Goal: Task Accomplishment & Management: Use online tool/utility

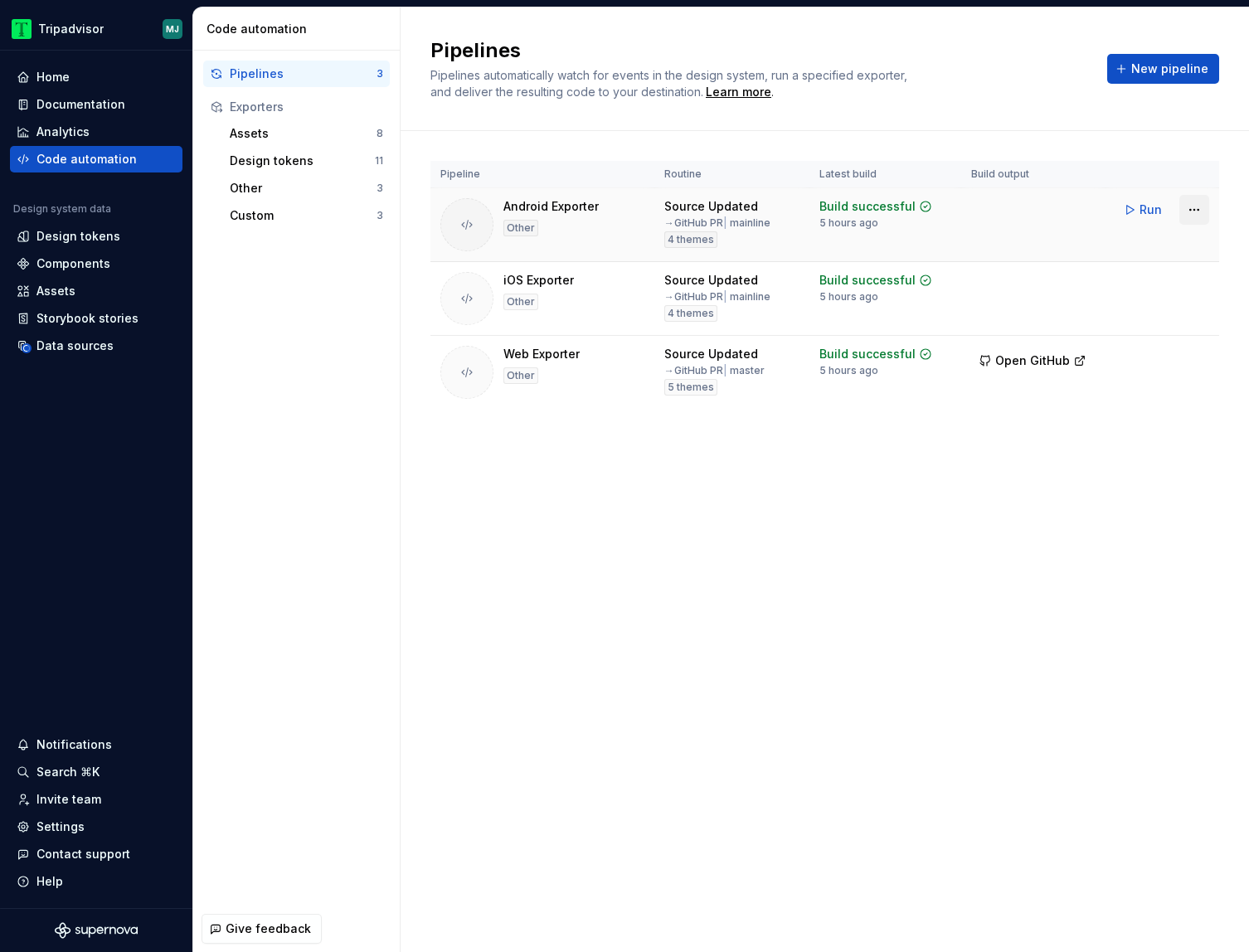
click at [1201, 204] on html "Tripadvisor MJ Home Documentation Analytics Code automation Design system data …" at bounding box center [624, 476] width 1249 height 952
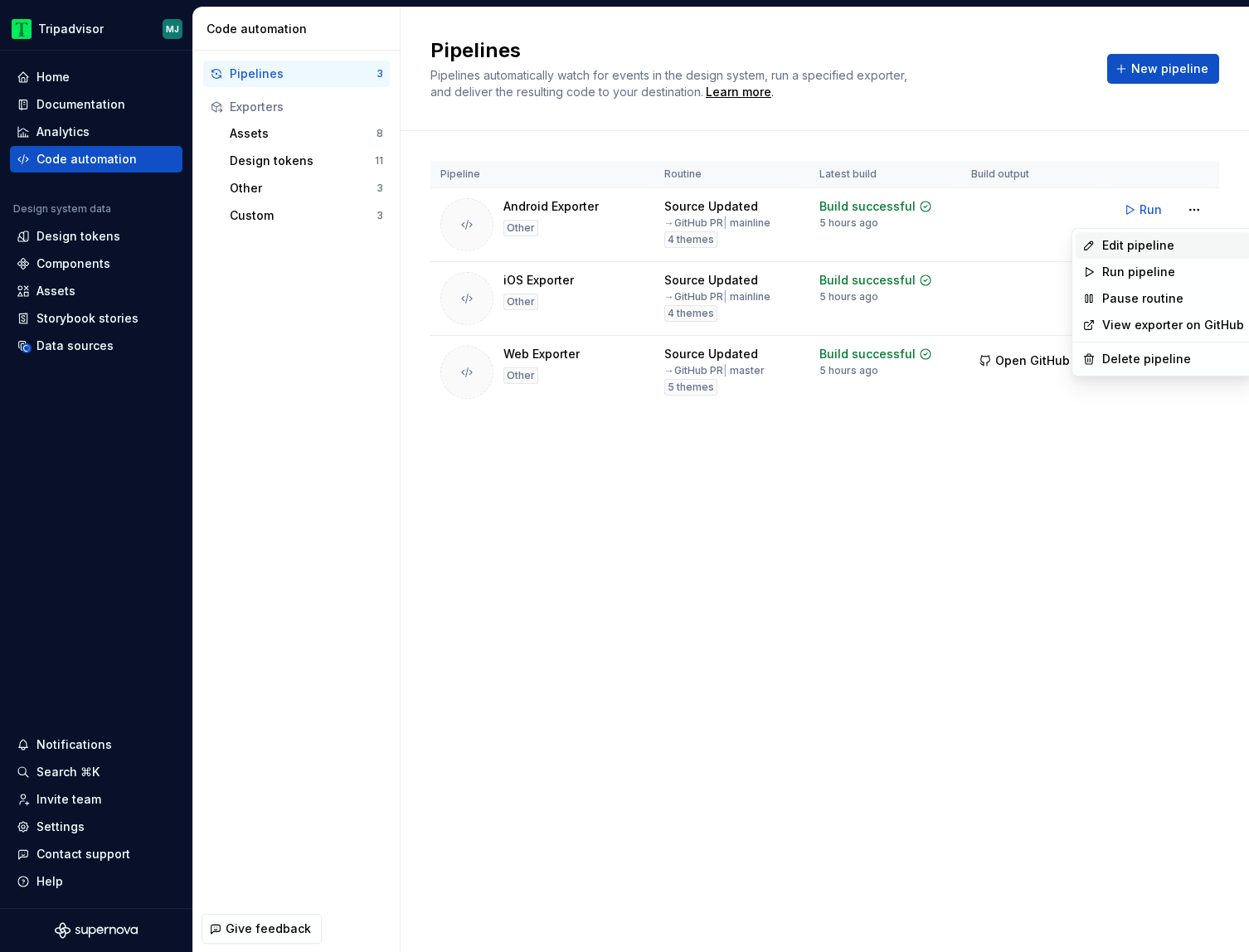
click at [1175, 234] on div "Edit pipeline" at bounding box center [1162, 246] width 175 height 27
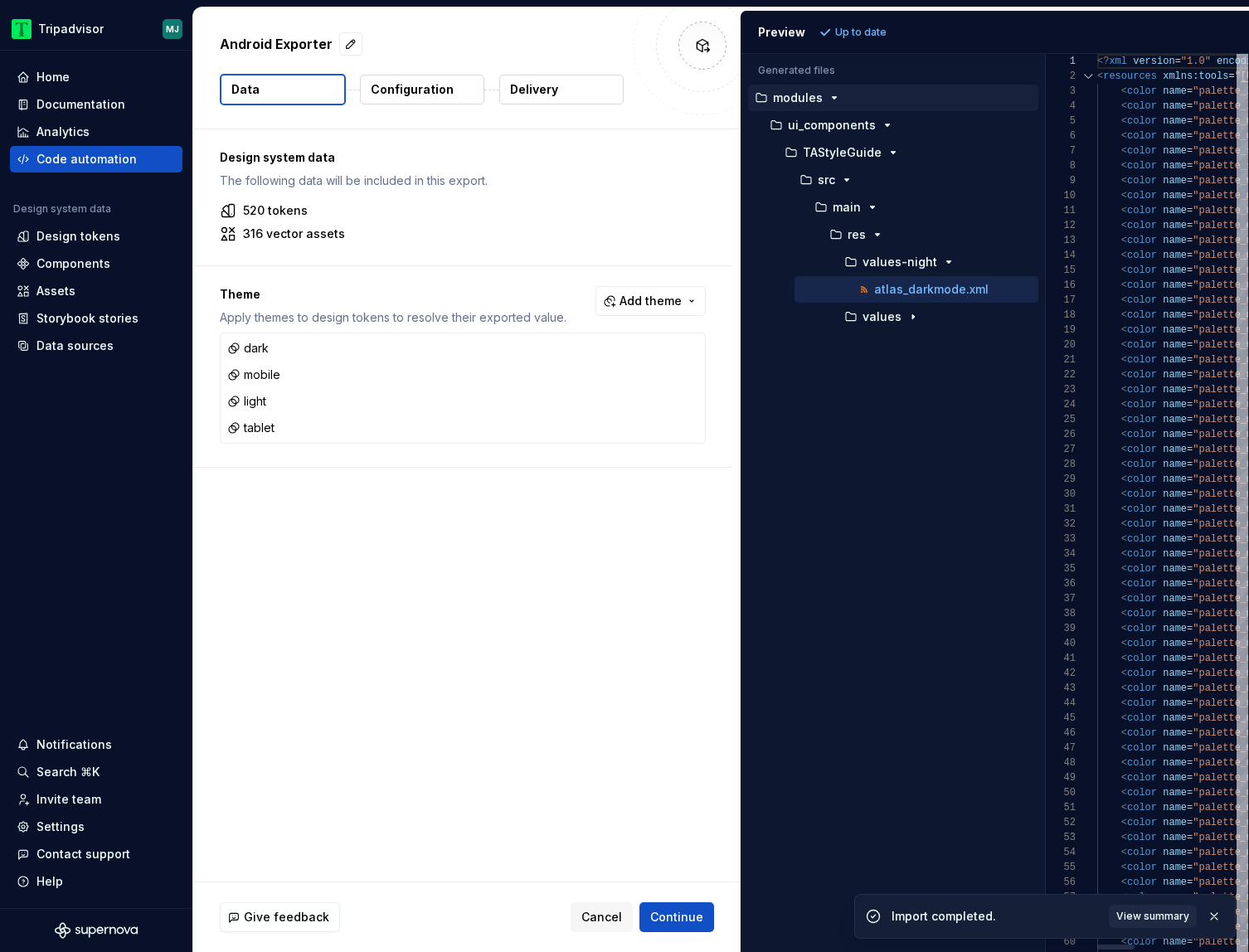
click at [1081, 201] on div "Generated files Accessibility guide for tree . Navigate the tree with the arrow…" at bounding box center [995, 502] width 507 height 898
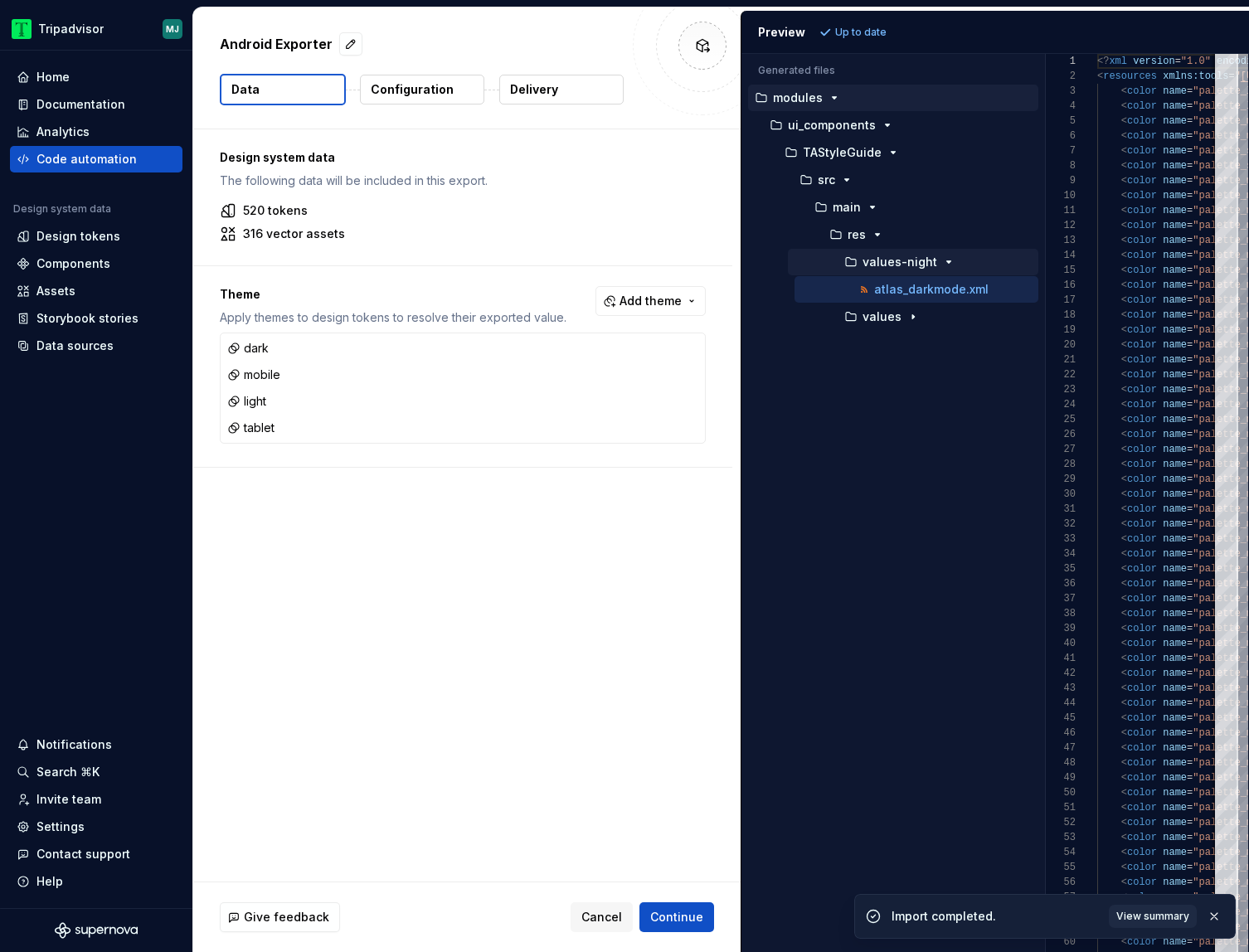
click at [859, 252] on div "values-night" at bounding box center [913, 262] width 251 height 27
click at [947, 261] on icon "button" at bounding box center [949, 262] width 4 height 2
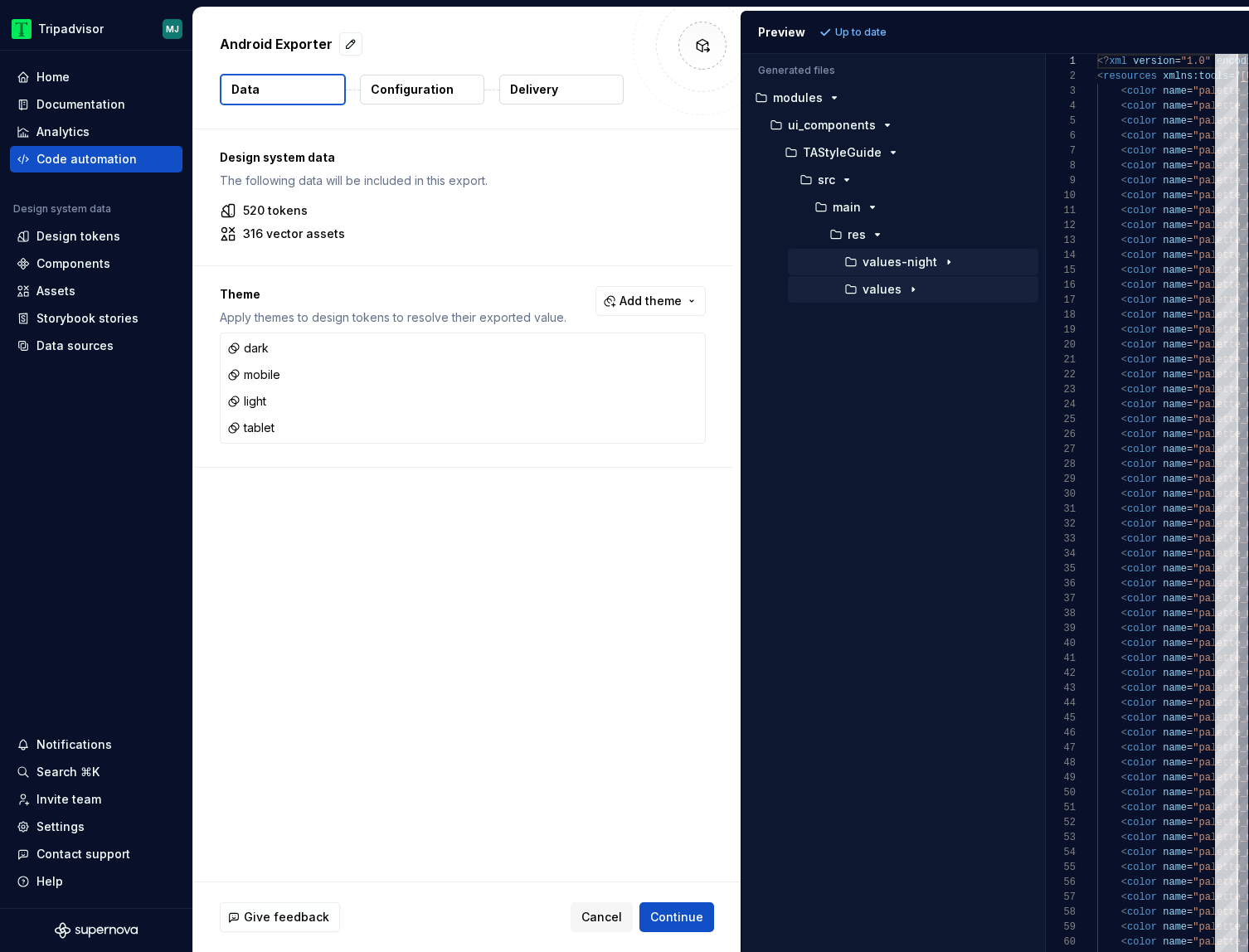
click at [918, 283] on div "button" at bounding box center [913, 289] width 20 height 13
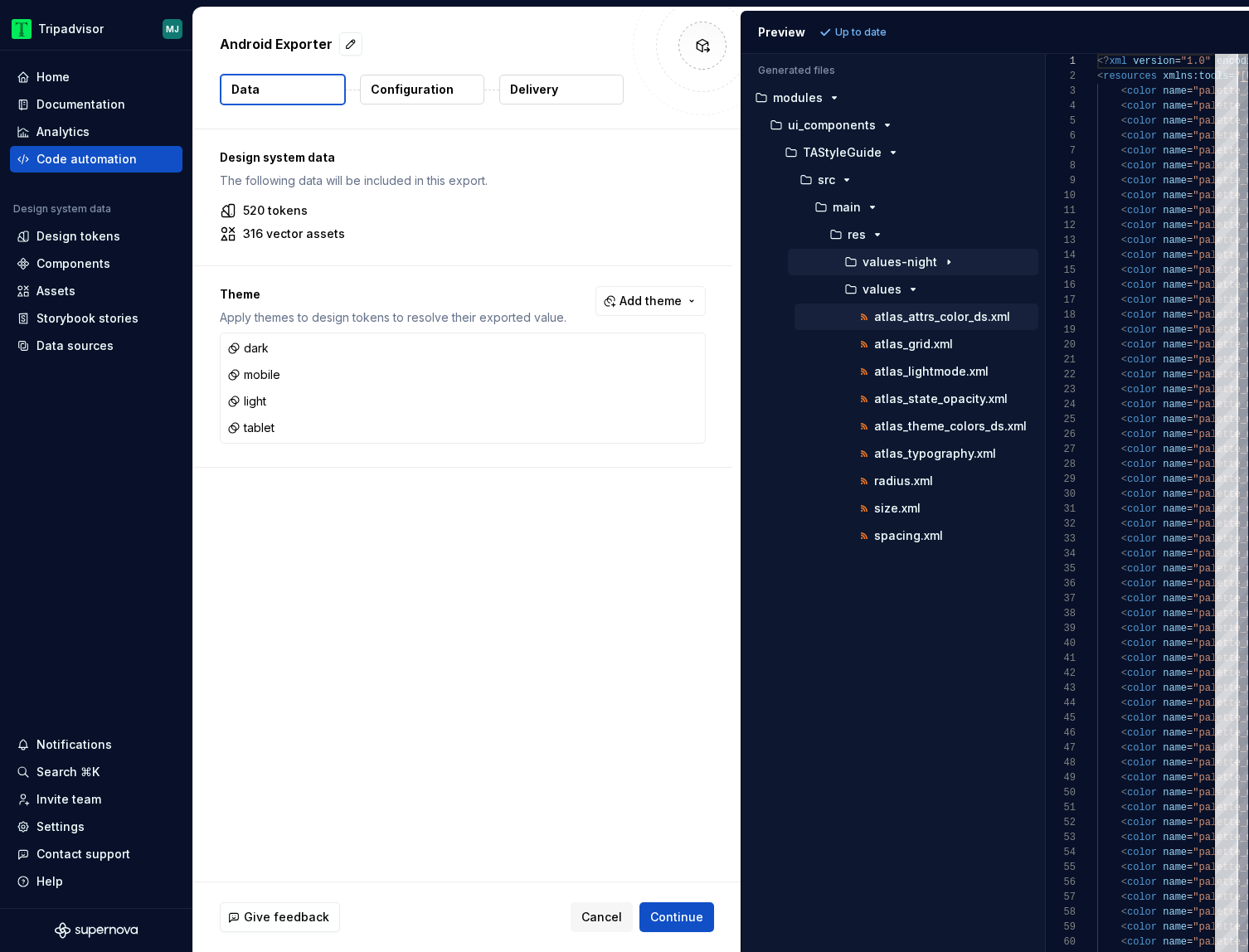
click at [971, 316] on p "atlas_attrs_color_ds.xml" at bounding box center [941, 317] width 136 height 13
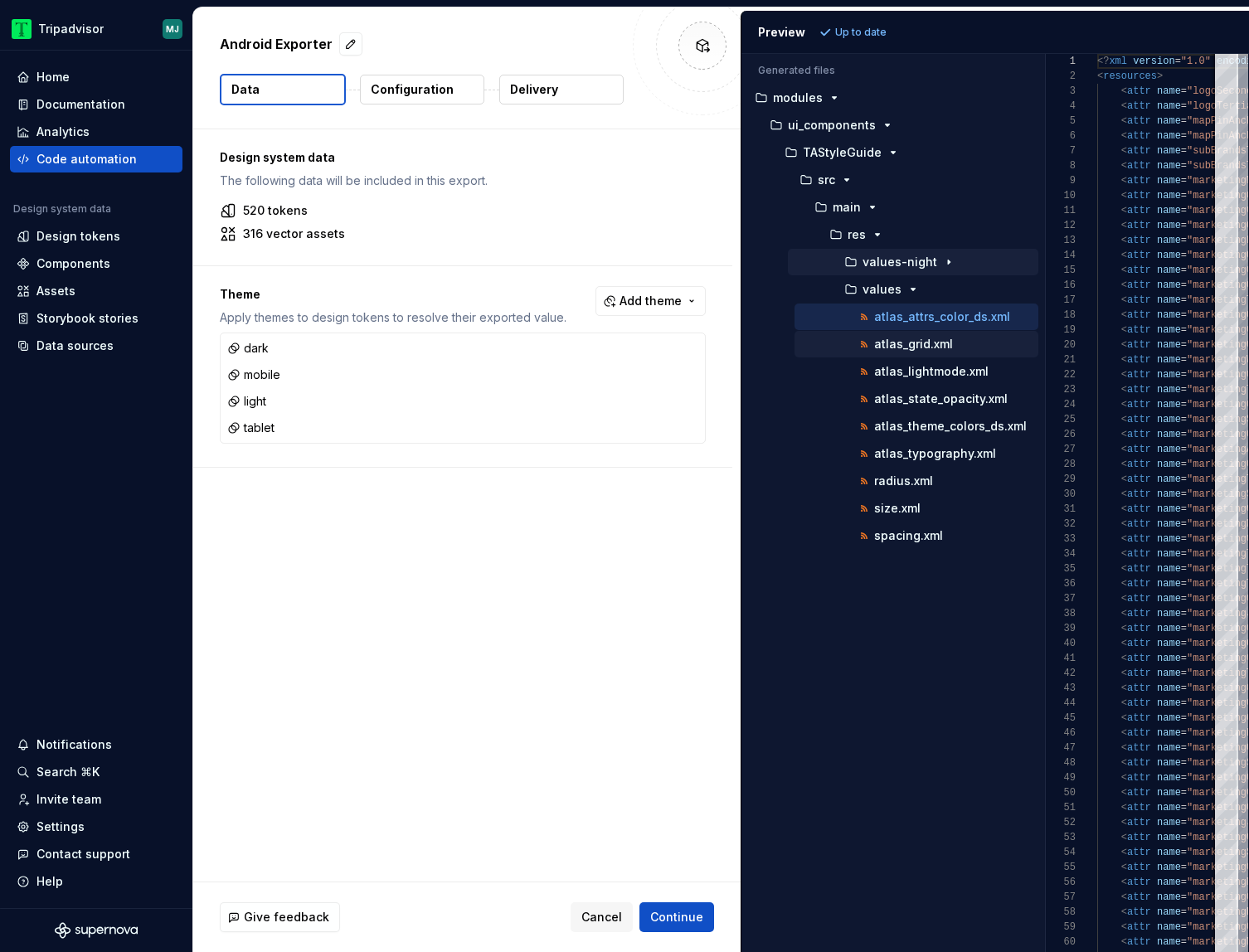
click at [968, 342] on div "atlas_grid.xml" at bounding box center [947, 344] width 182 height 17
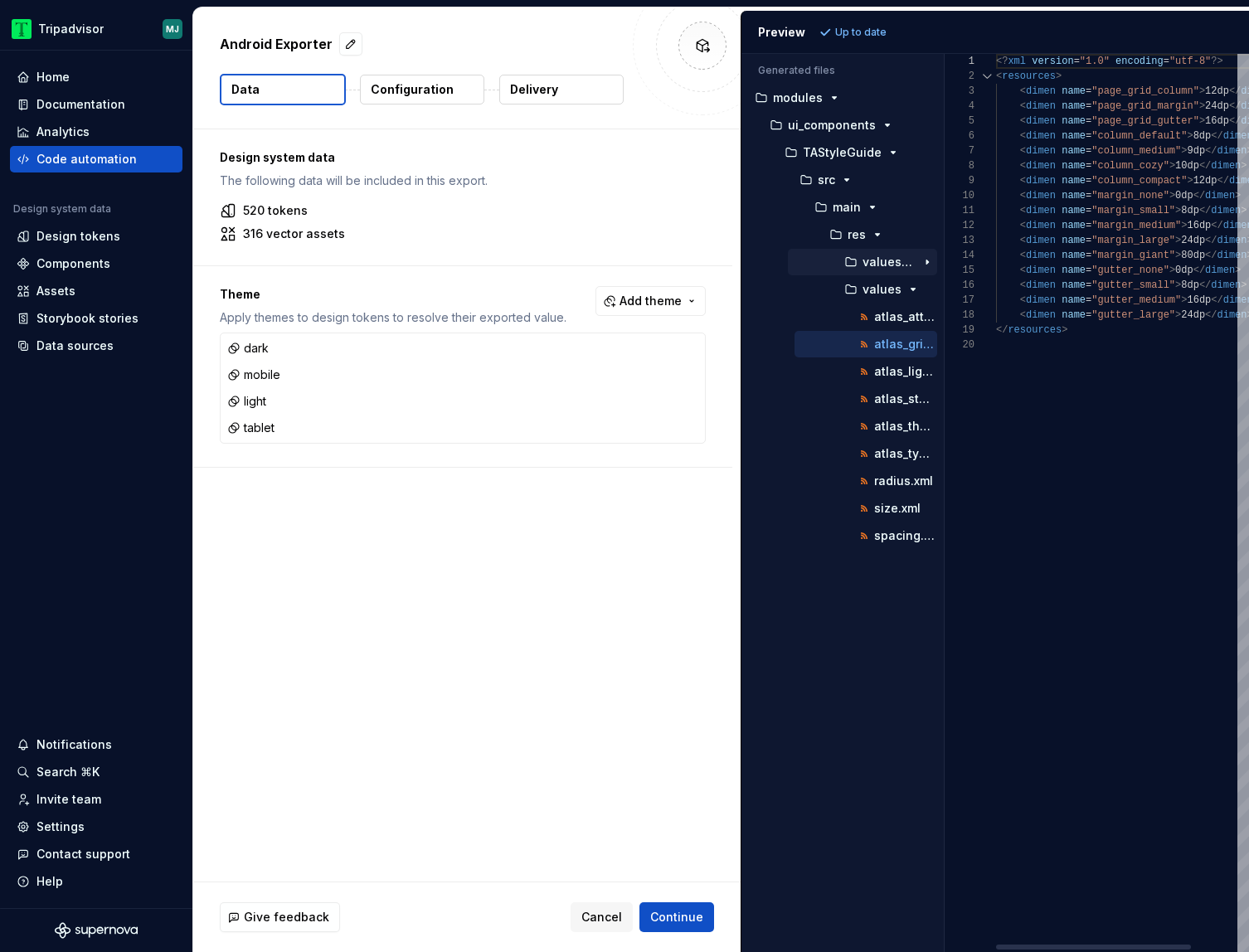
click at [947, 325] on div "Generated files Accessibility guide for tree . Navigate the tree with the arrow…" at bounding box center [995, 502] width 507 height 898
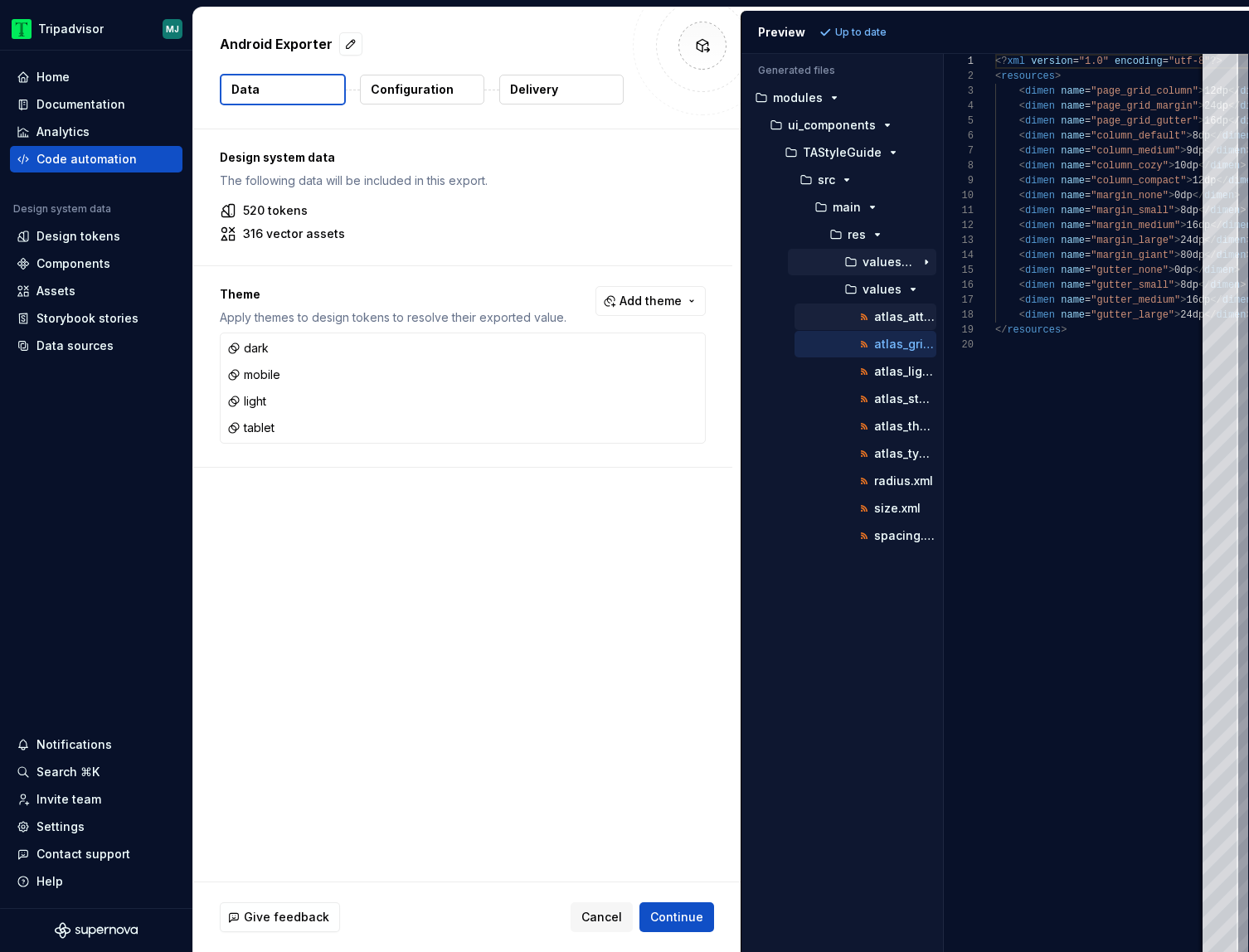
click at [898, 321] on p "atlas_attrs_color_ds.xml" at bounding box center [905, 317] width 62 height 13
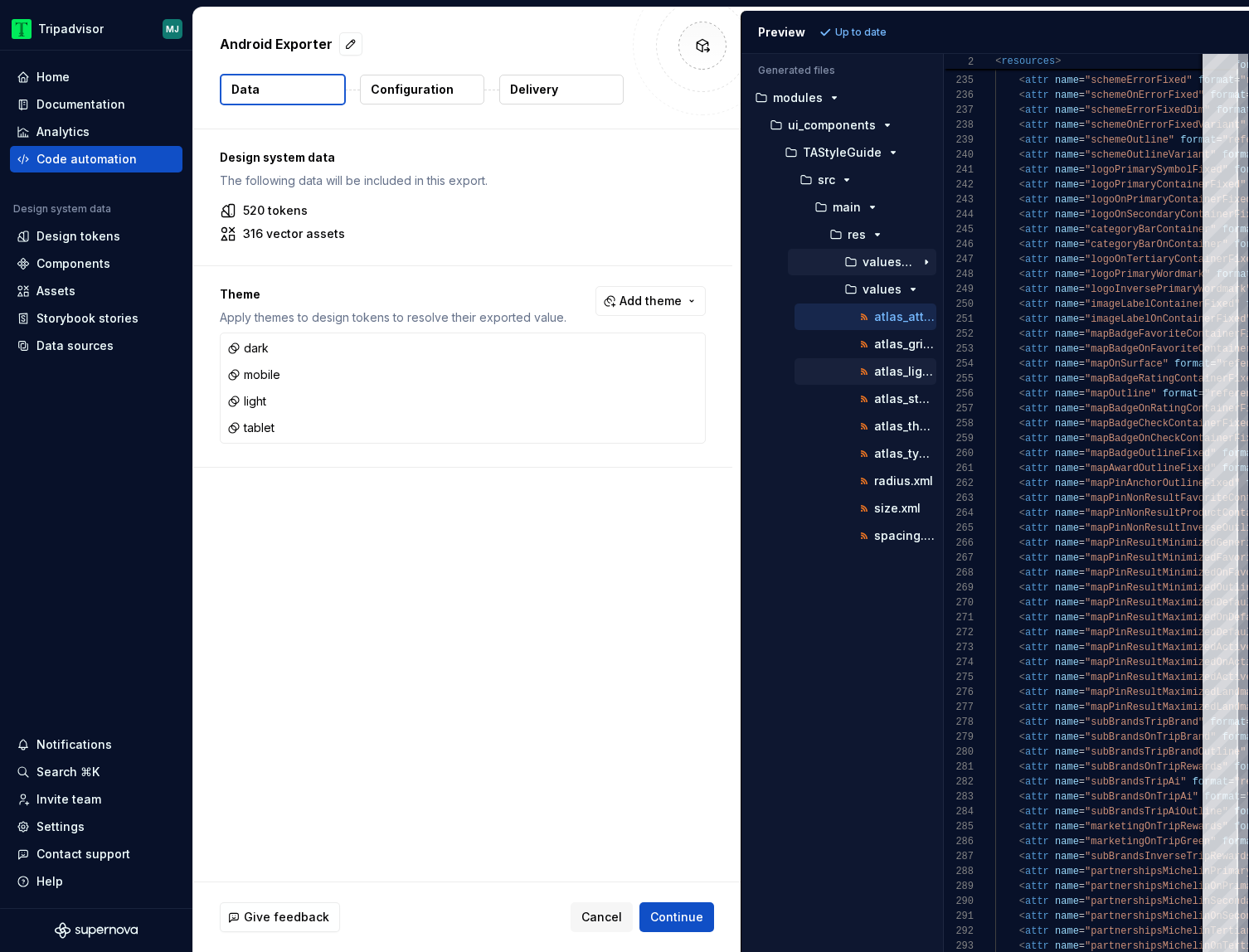
click at [896, 375] on p "atlas_lightmode.xml" at bounding box center [905, 371] width 62 height 13
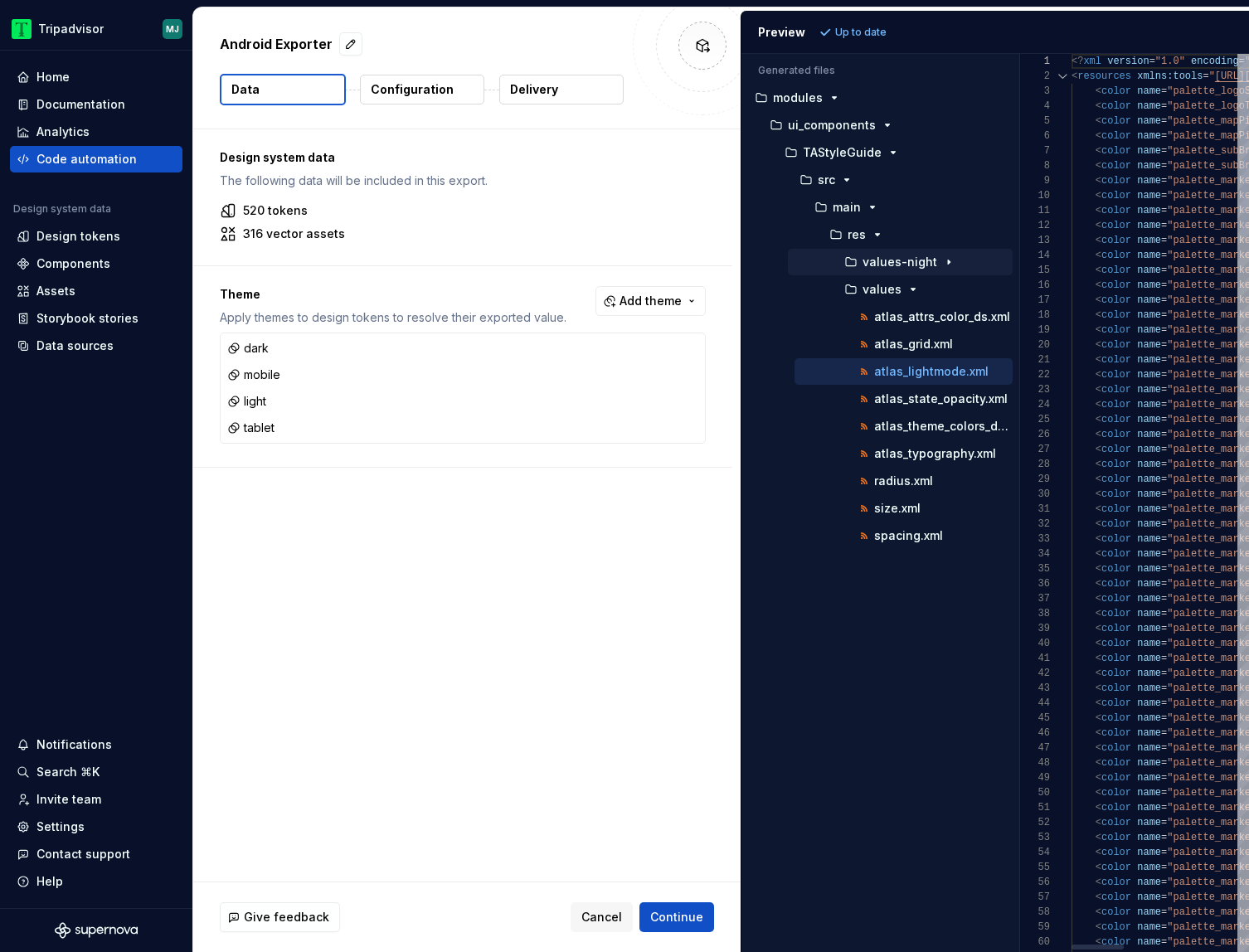
click at [1020, 333] on div "Generated files Accessibility guide for tree . Navigate the tree with the arrow…" at bounding box center [995, 502] width 507 height 898
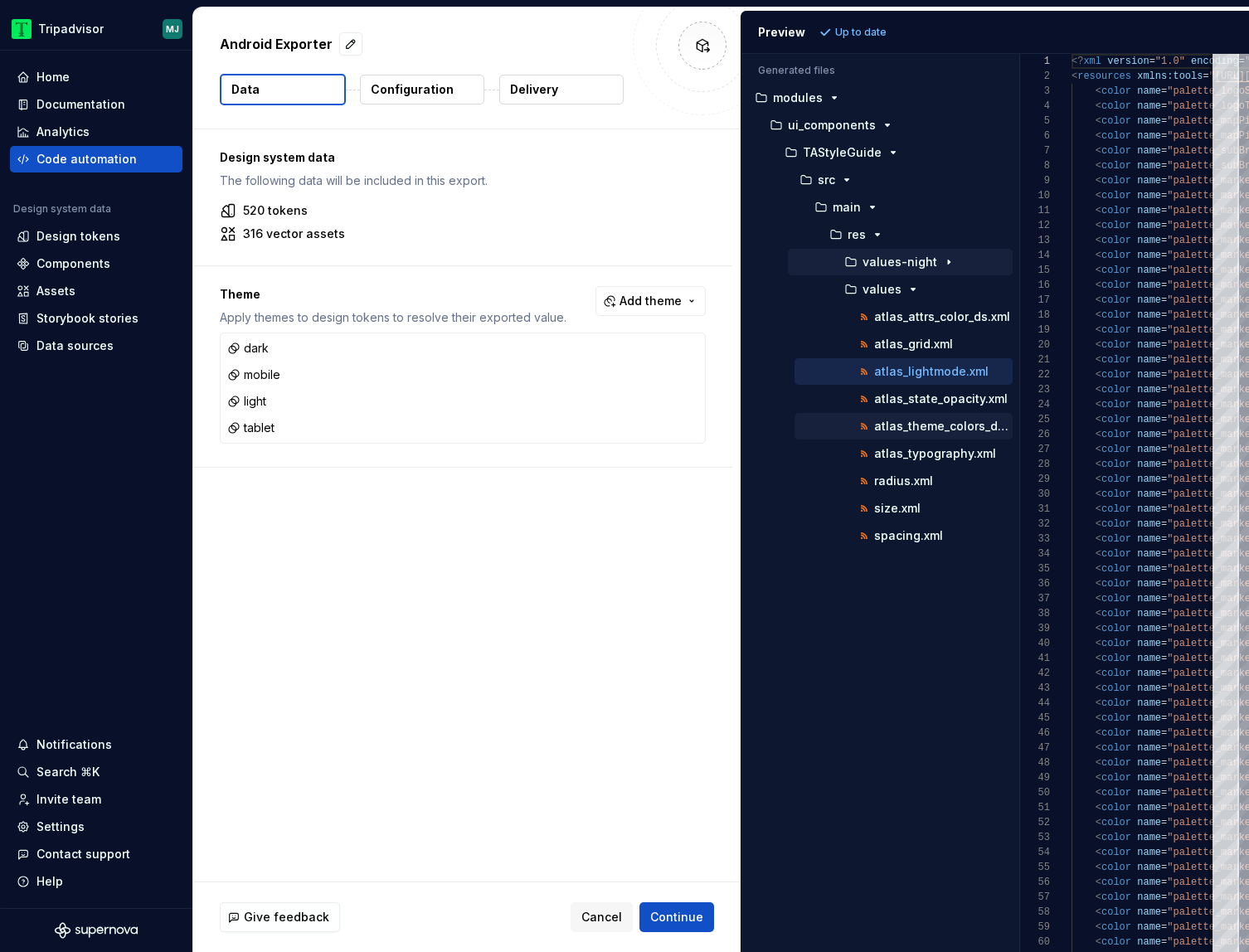
click at [971, 430] on p "atlas_theme_colors_ds.xml" at bounding box center [943, 426] width 139 height 13
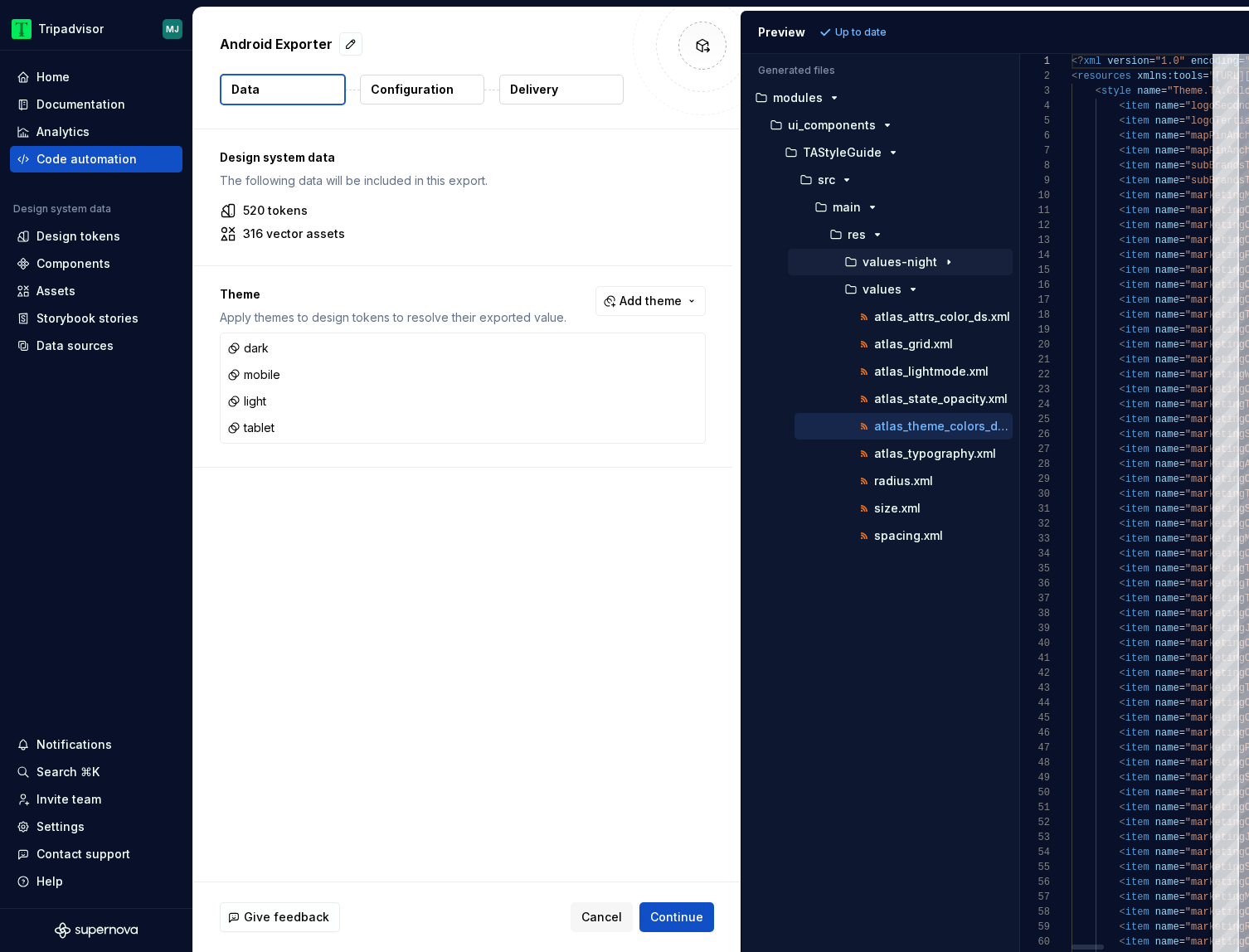
scroll to position [89, 0]
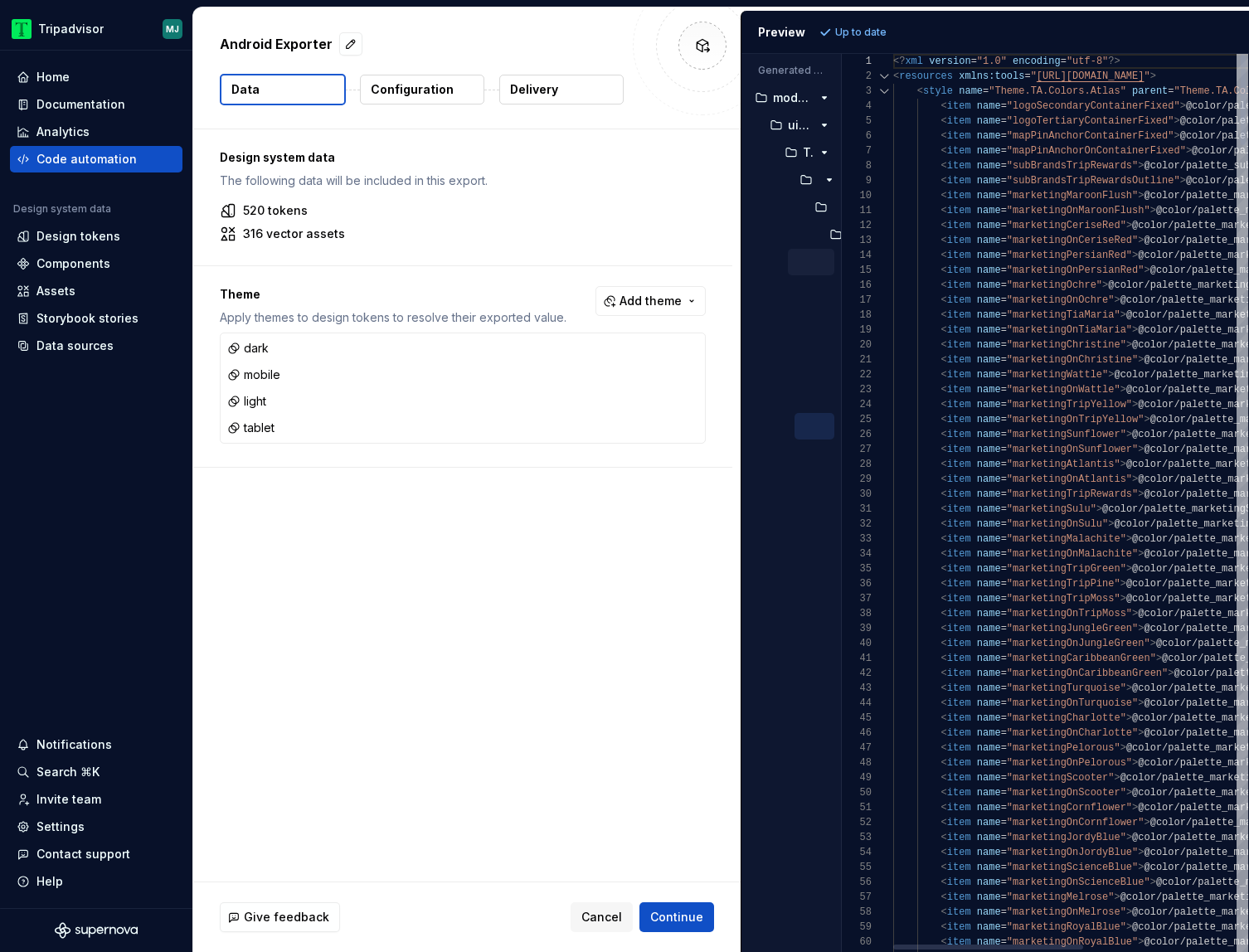
click at [844, 386] on div "Generated files Accessibility guide for tree . Navigate the tree with the arrow…" at bounding box center [995, 502] width 507 height 898
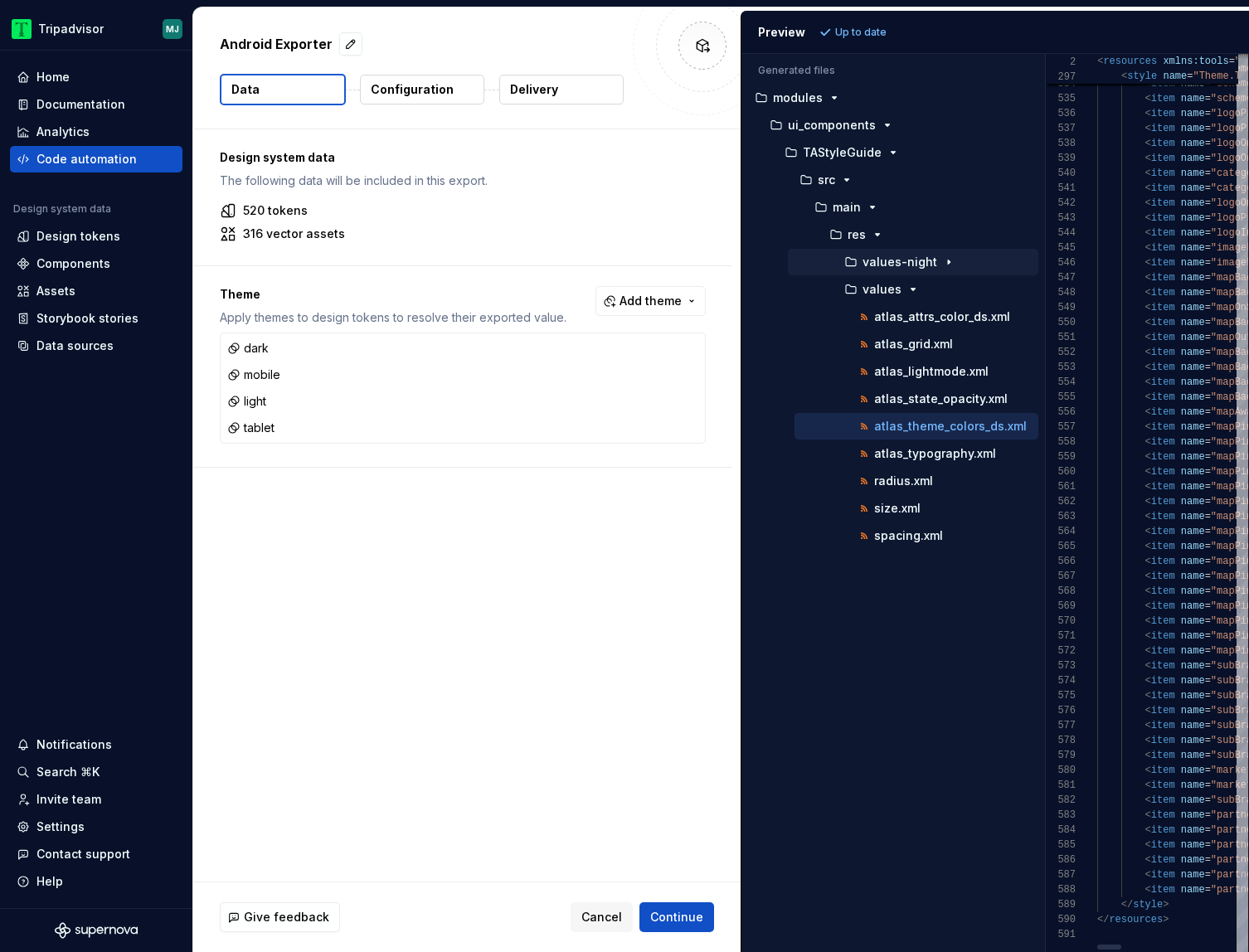
click at [1099, 381] on div "Generated files Accessibility guide for tree . Navigate the tree with the arrow…" at bounding box center [995, 502] width 507 height 898
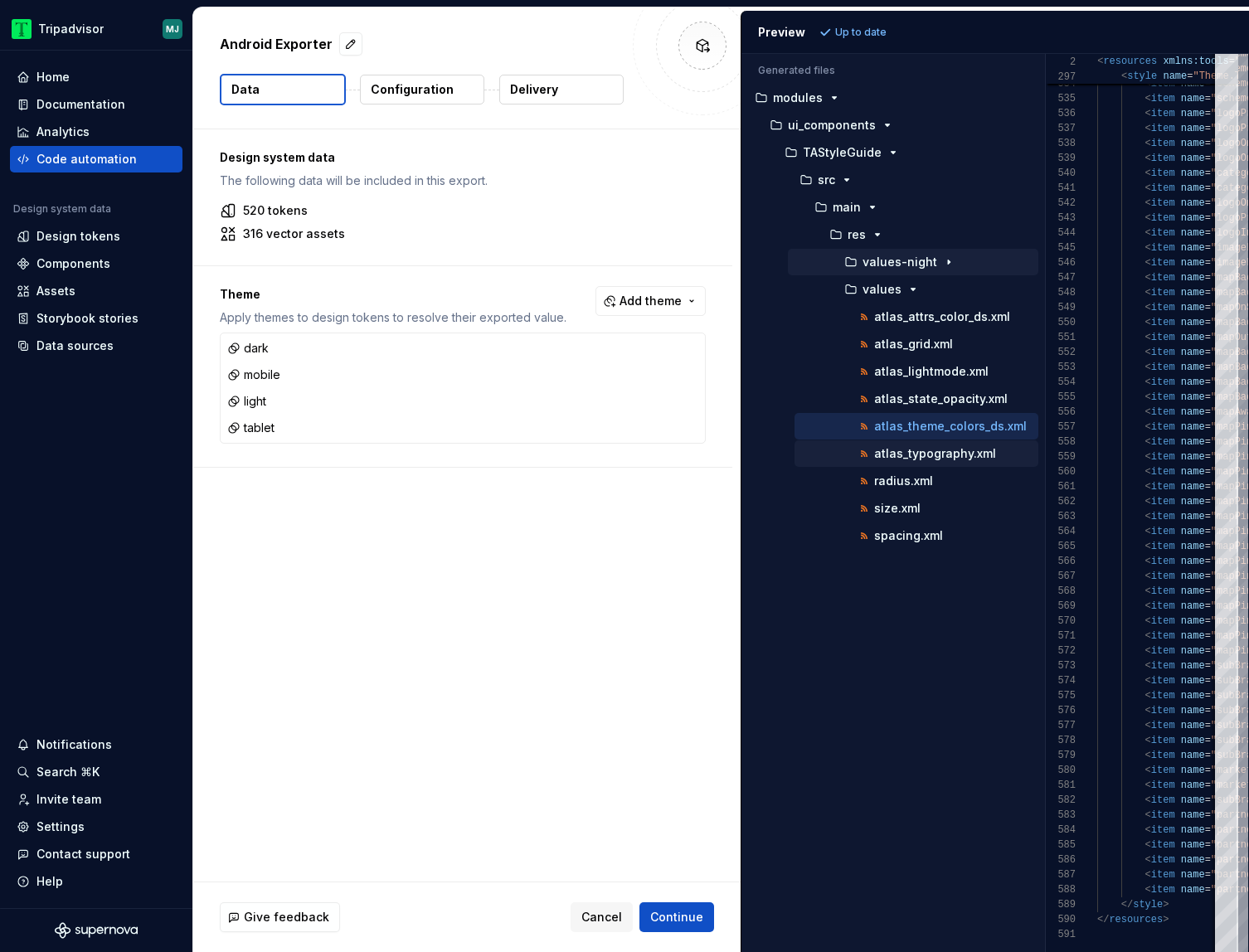
click at [973, 451] on p "atlas_typography.xml" at bounding box center [935, 454] width 122 height 13
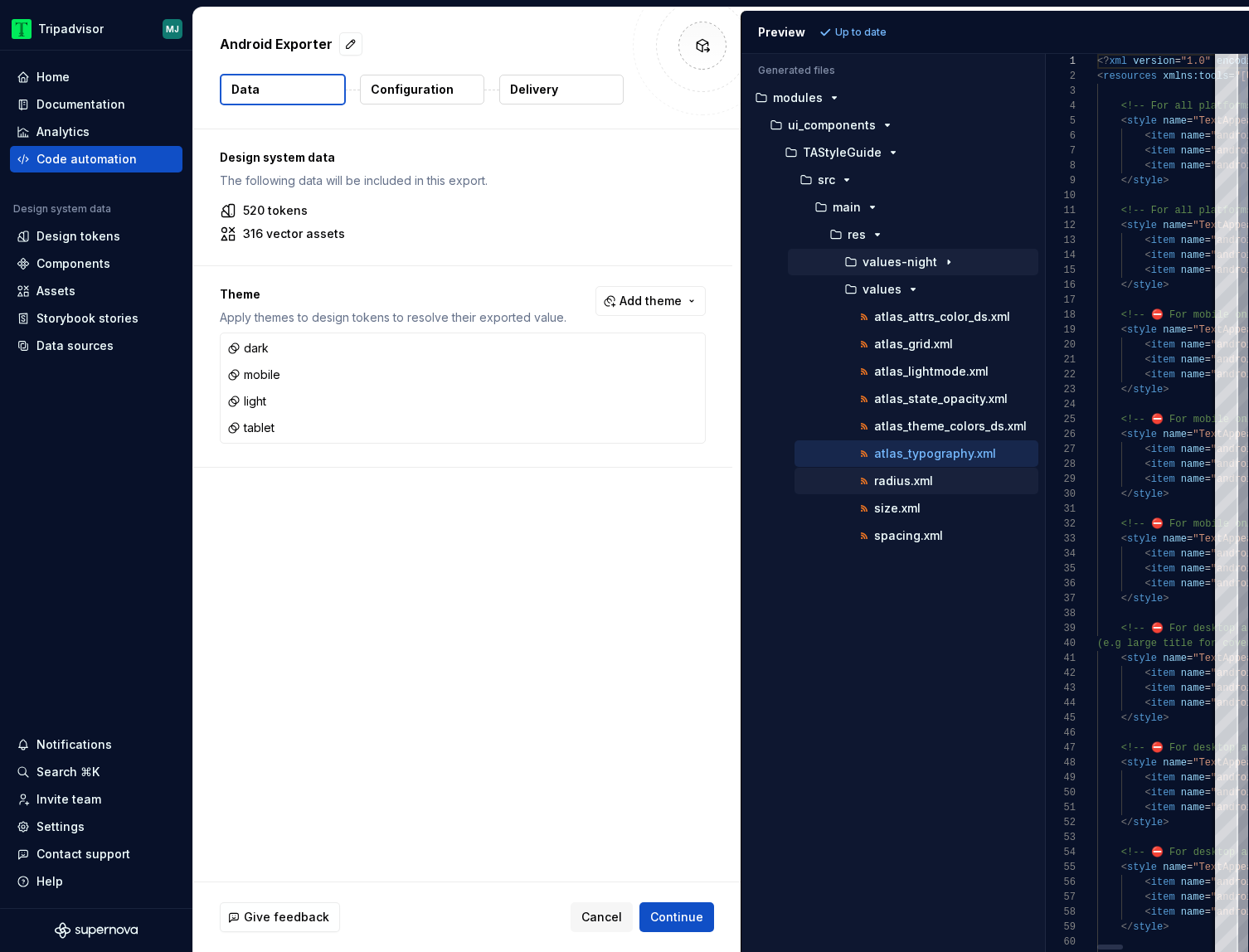
click at [948, 480] on div "radius.xml" at bounding box center [947, 481] width 182 height 17
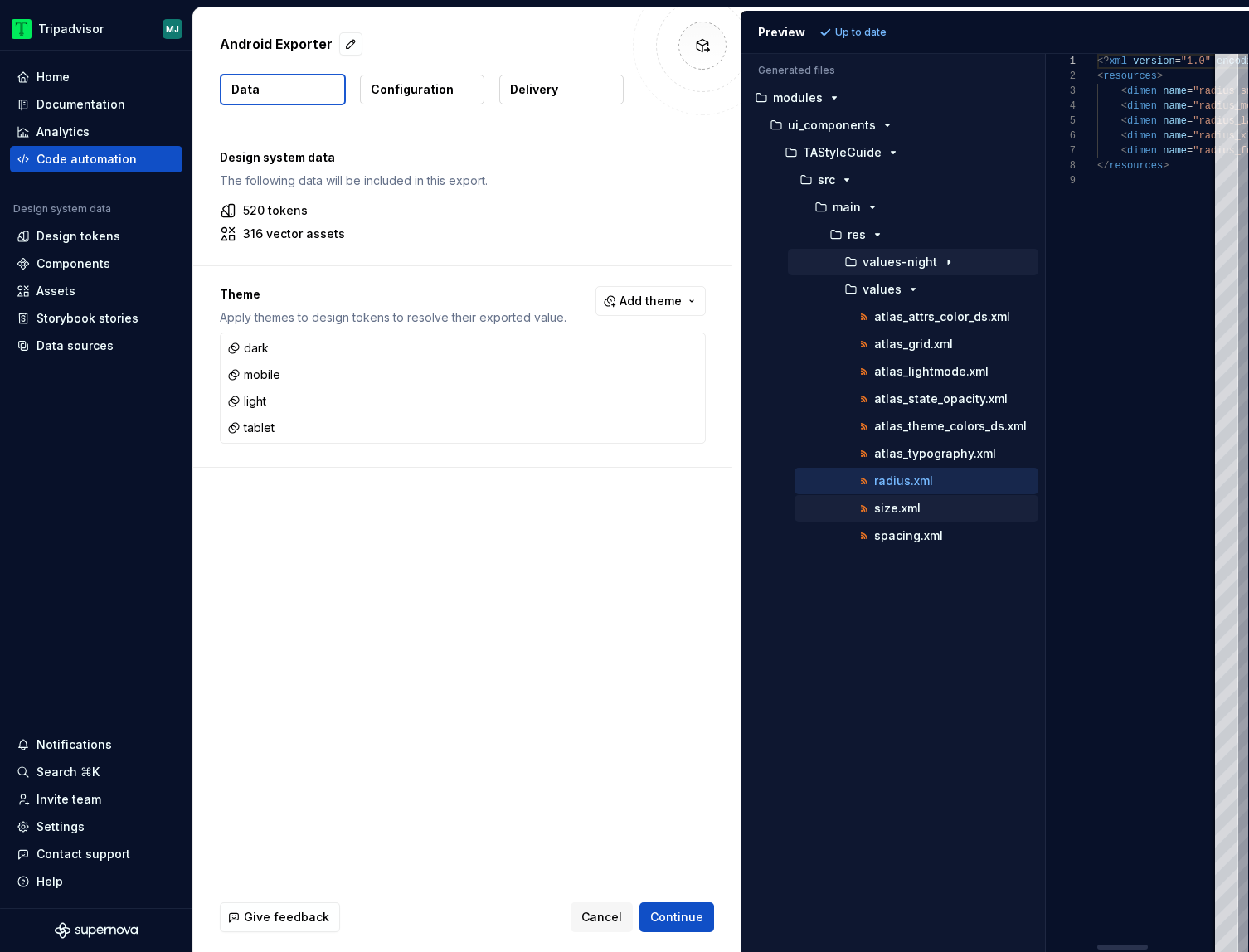
click at [936, 497] on div "size.xml" at bounding box center [916, 508] width 244 height 27
click at [935, 530] on p "spacing.xml" at bounding box center [908, 536] width 69 height 13
type textarea "**********"
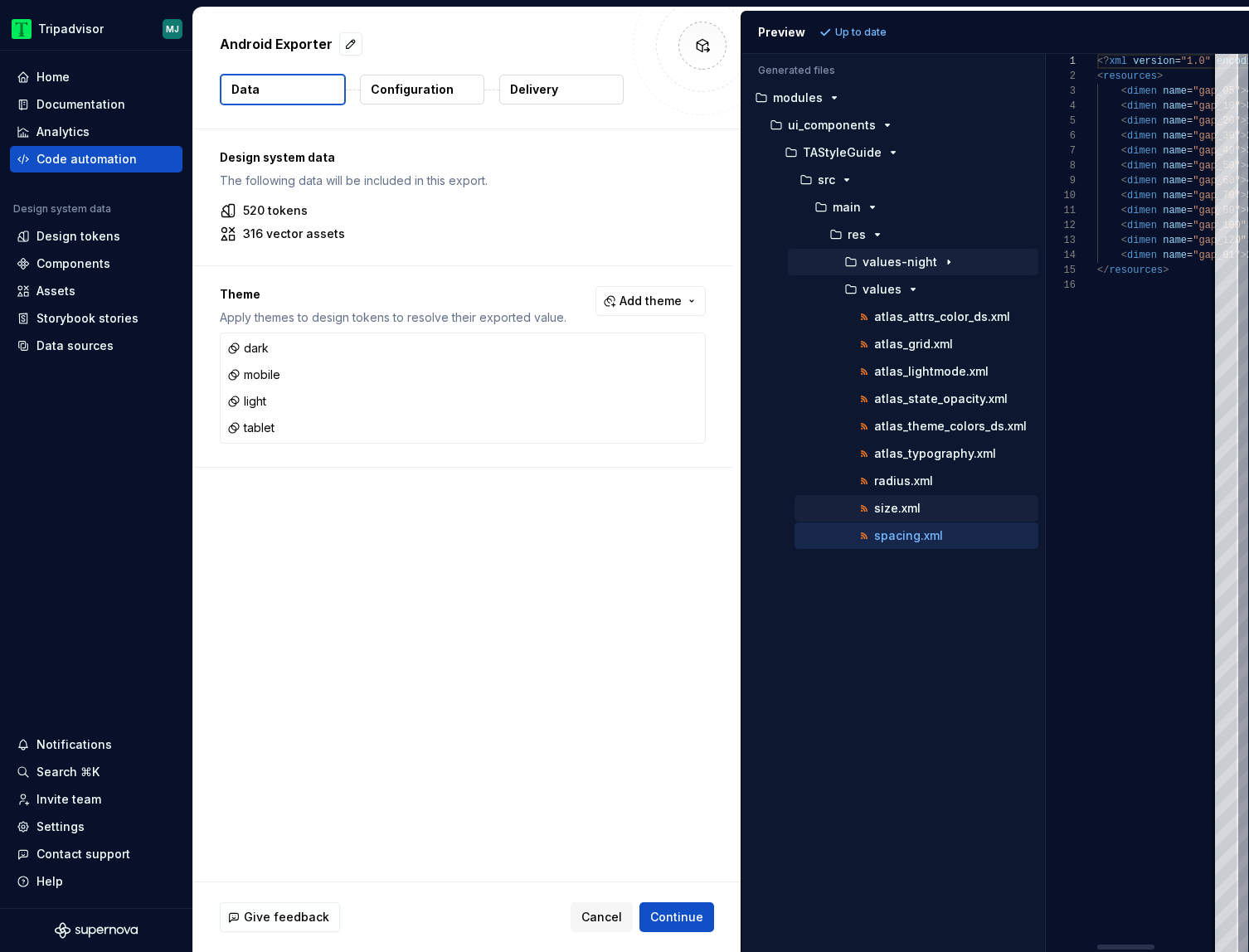
click at [935, 521] on div "size.xml" at bounding box center [916, 508] width 244 height 27
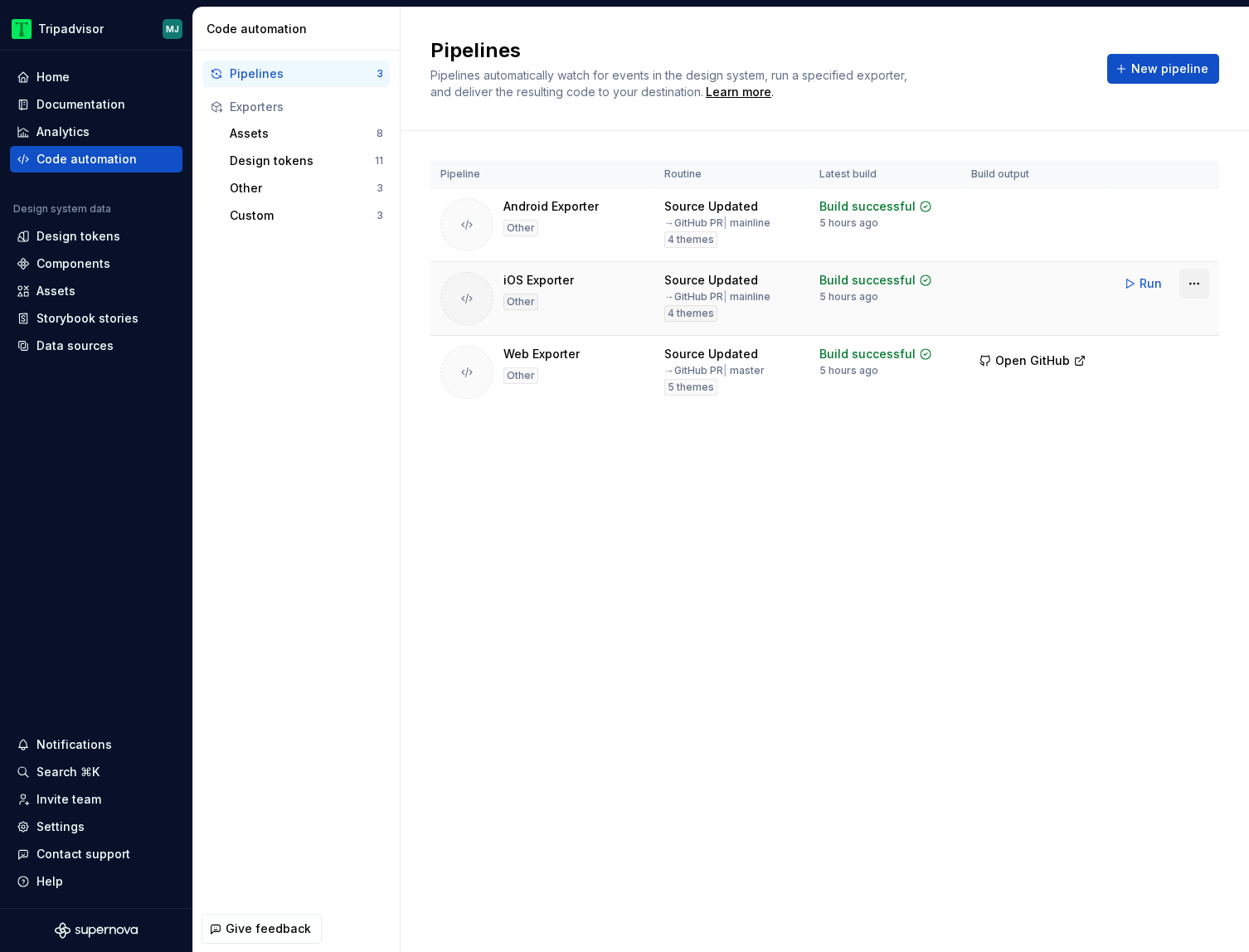
click at [1185, 286] on html "Tripadvisor MJ Home Documentation Analytics Code automation Design system data …" at bounding box center [624, 476] width 1249 height 952
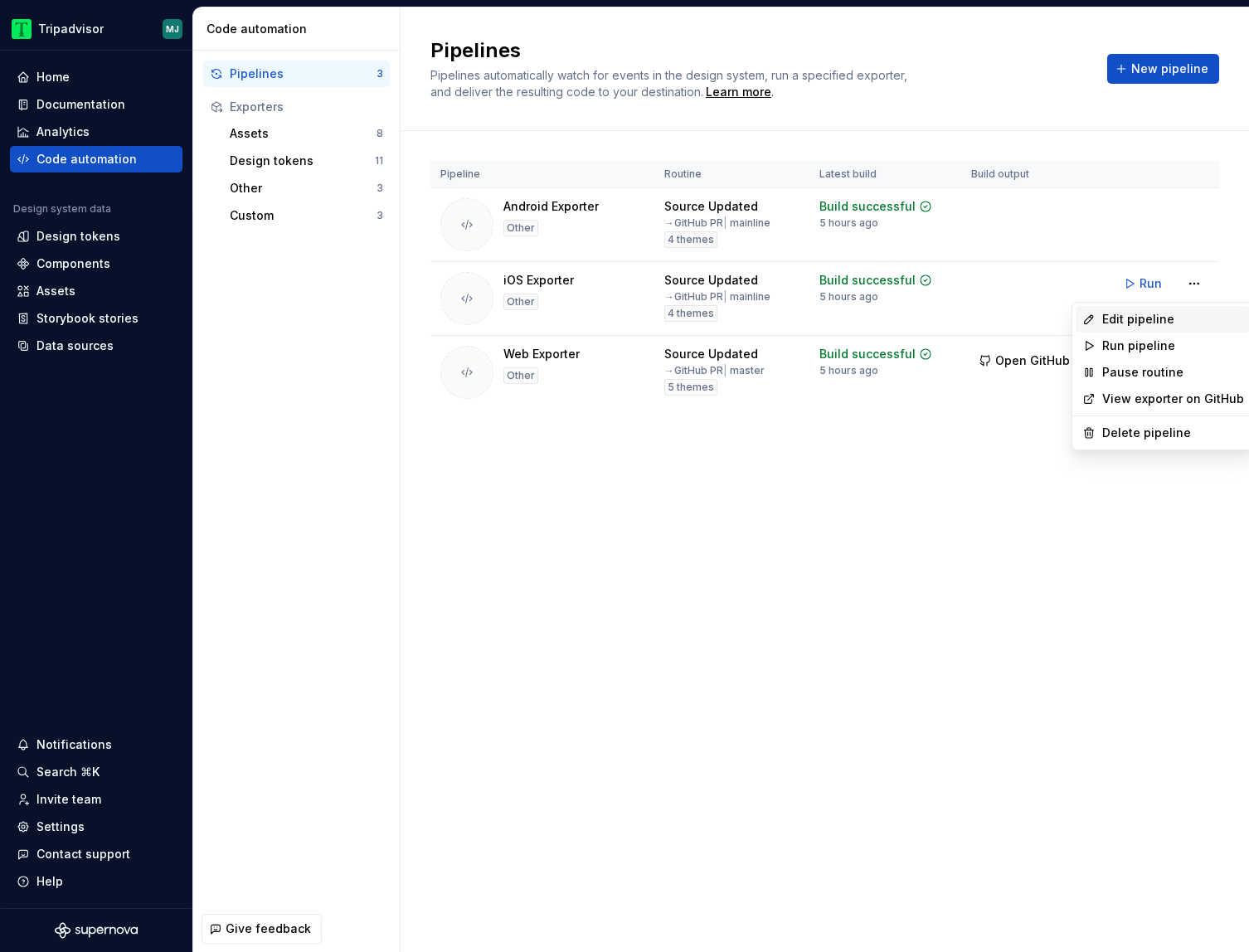
click at [1163, 313] on div "Edit pipeline" at bounding box center [1173, 319] width 142 height 17
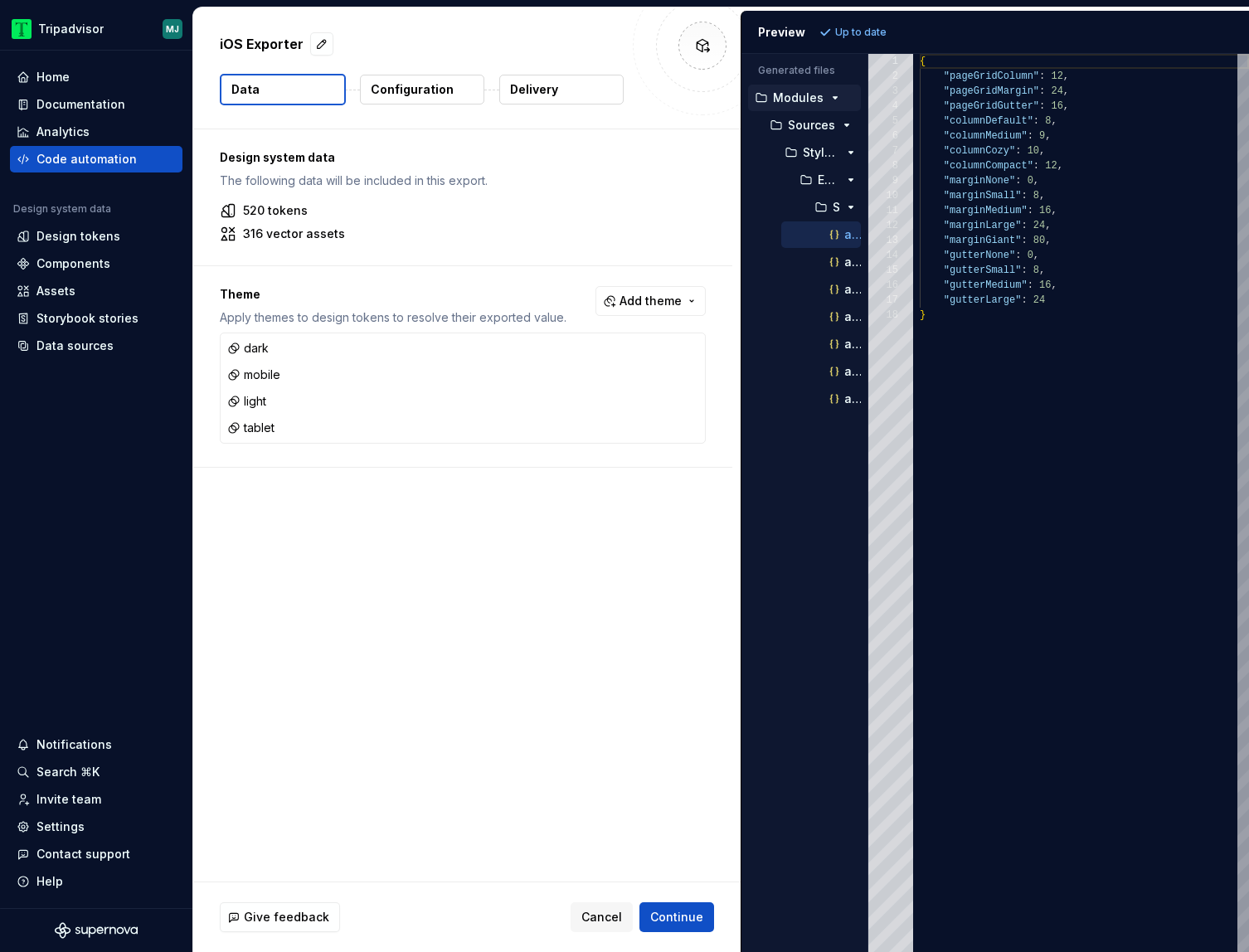
click at [864, 219] on div "Generated files Accessibility guide for tree . Navigate the tree with the arrow…" at bounding box center [995, 502] width 507 height 898
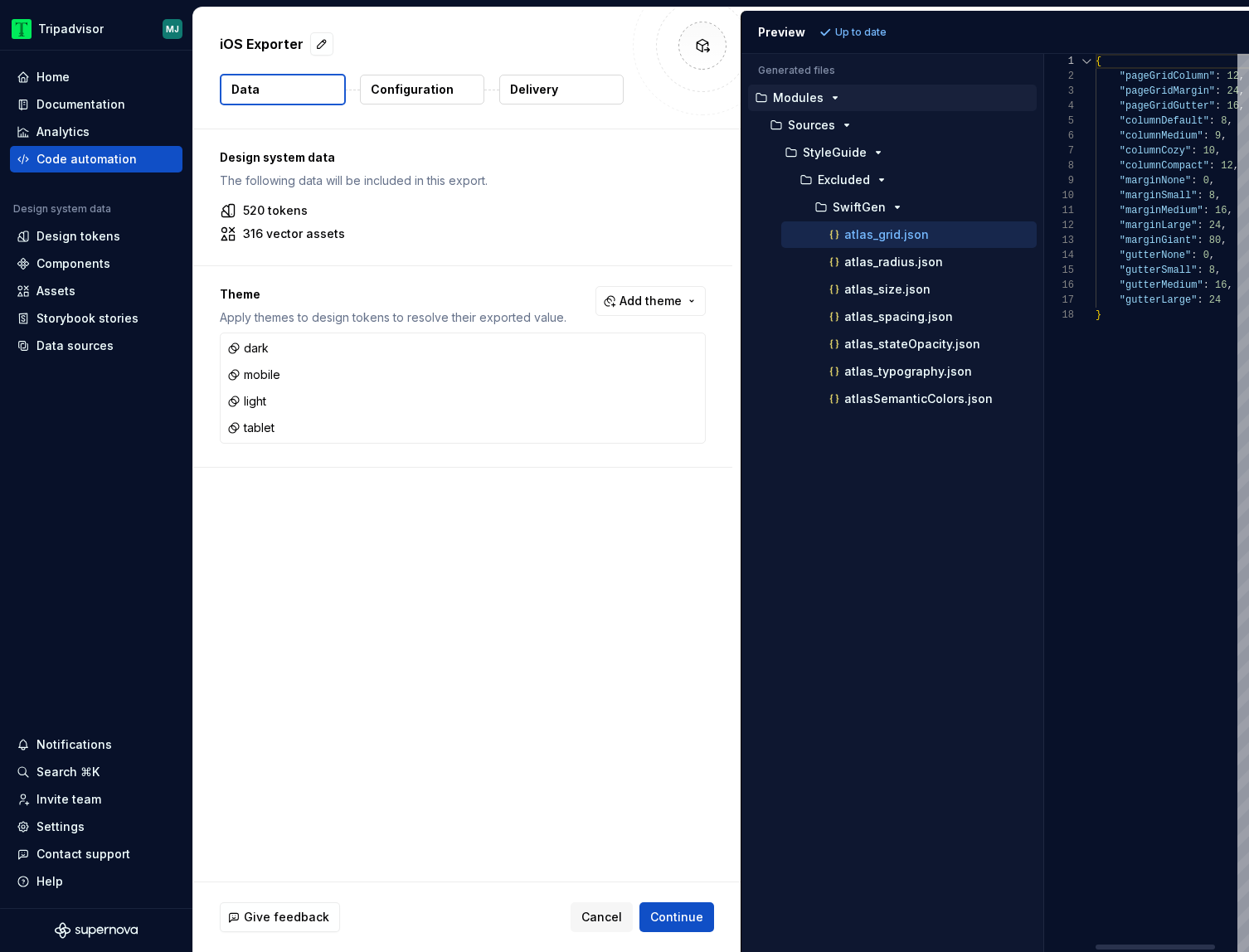
click at [1045, 212] on div "Generated files Accessibility guide for tree . Navigate the tree with the arrow…" at bounding box center [995, 502] width 507 height 898
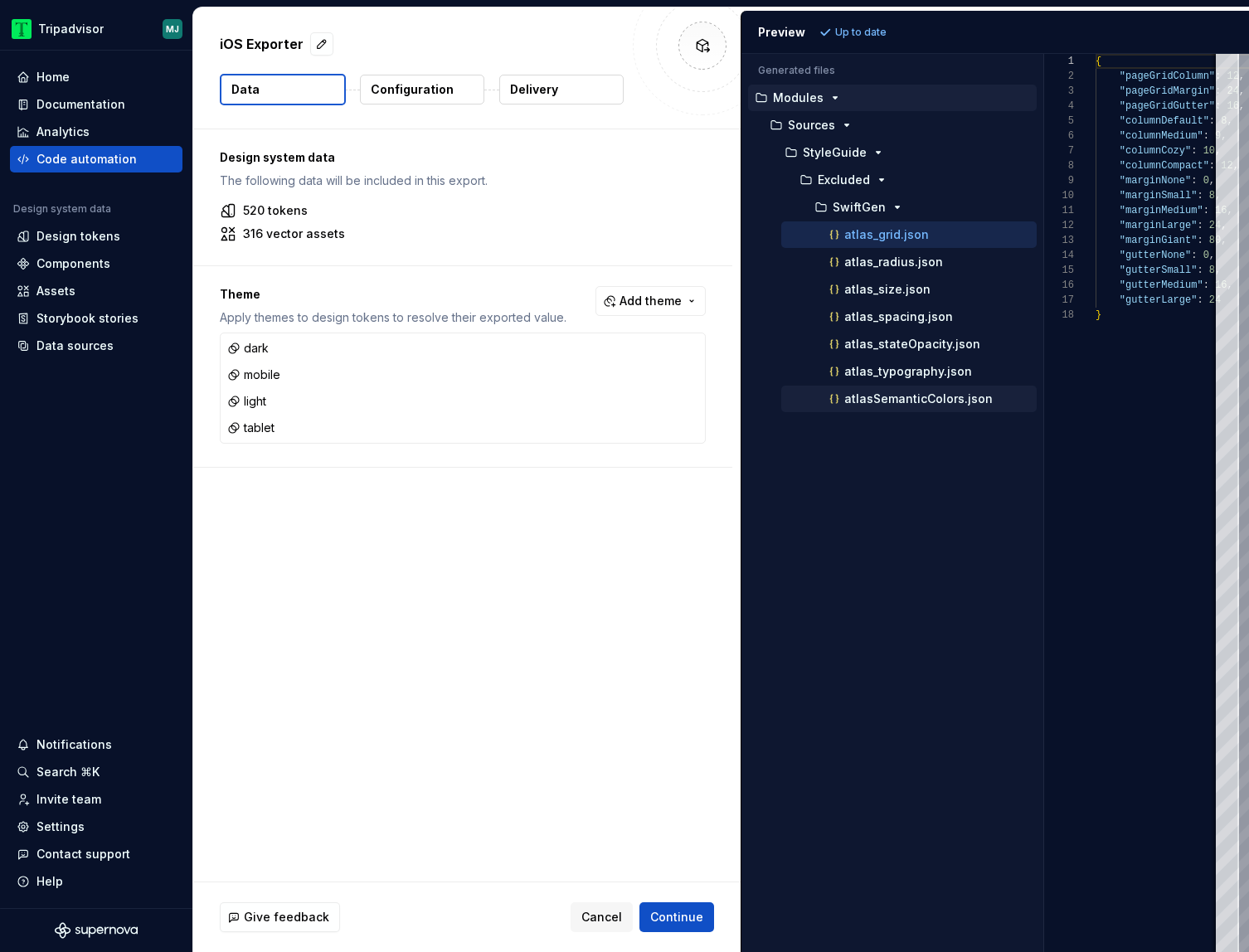
click at [979, 400] on p "atlasSemanticColors.json" at bounding box center [919, 399] width 149 height 13
type textarea "**********"
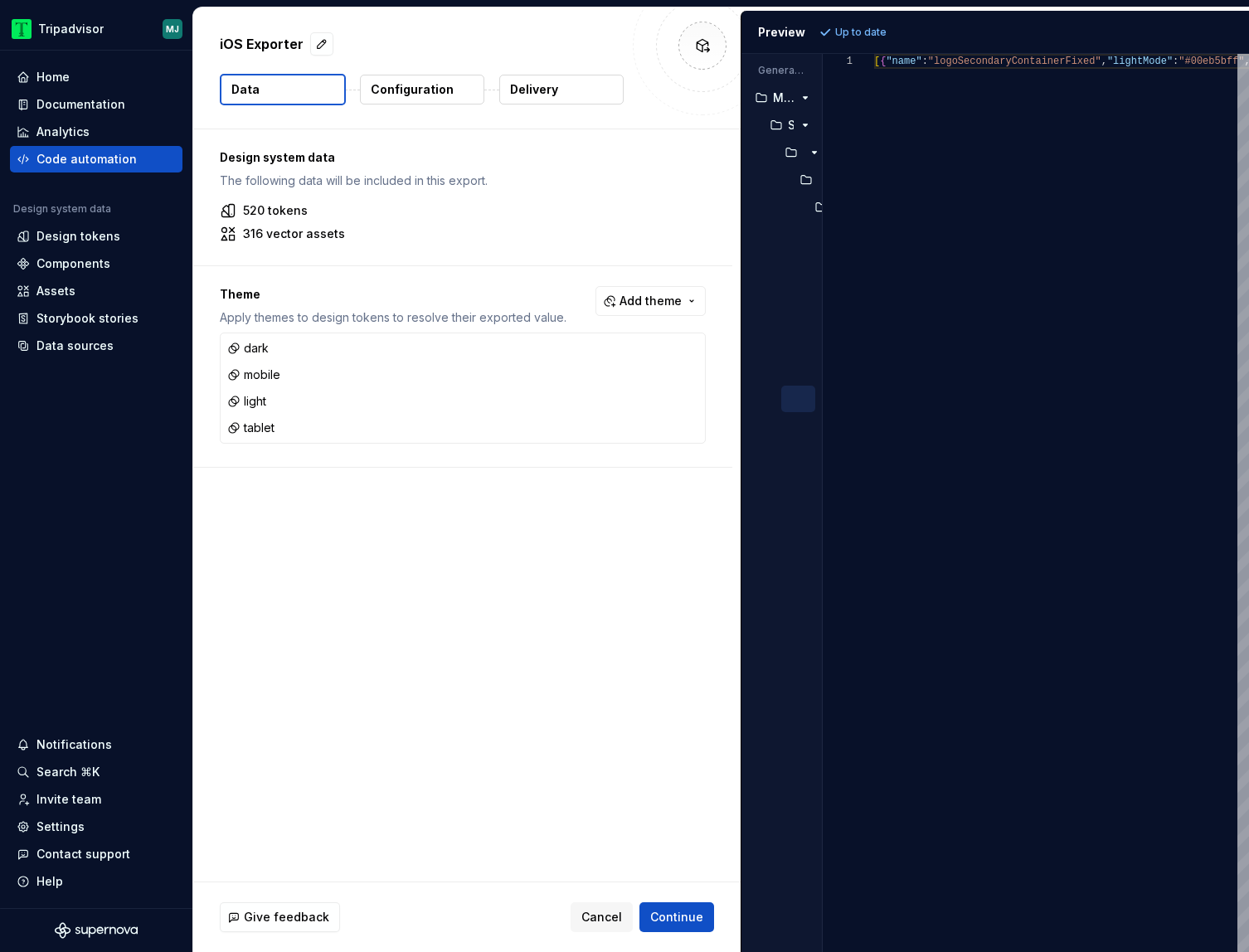
click at [759, 277] on div "Generated files Accessibility guide for tree . Navigate the tree with the arrow…" at bounding box center [995, 502] width 507 height 898
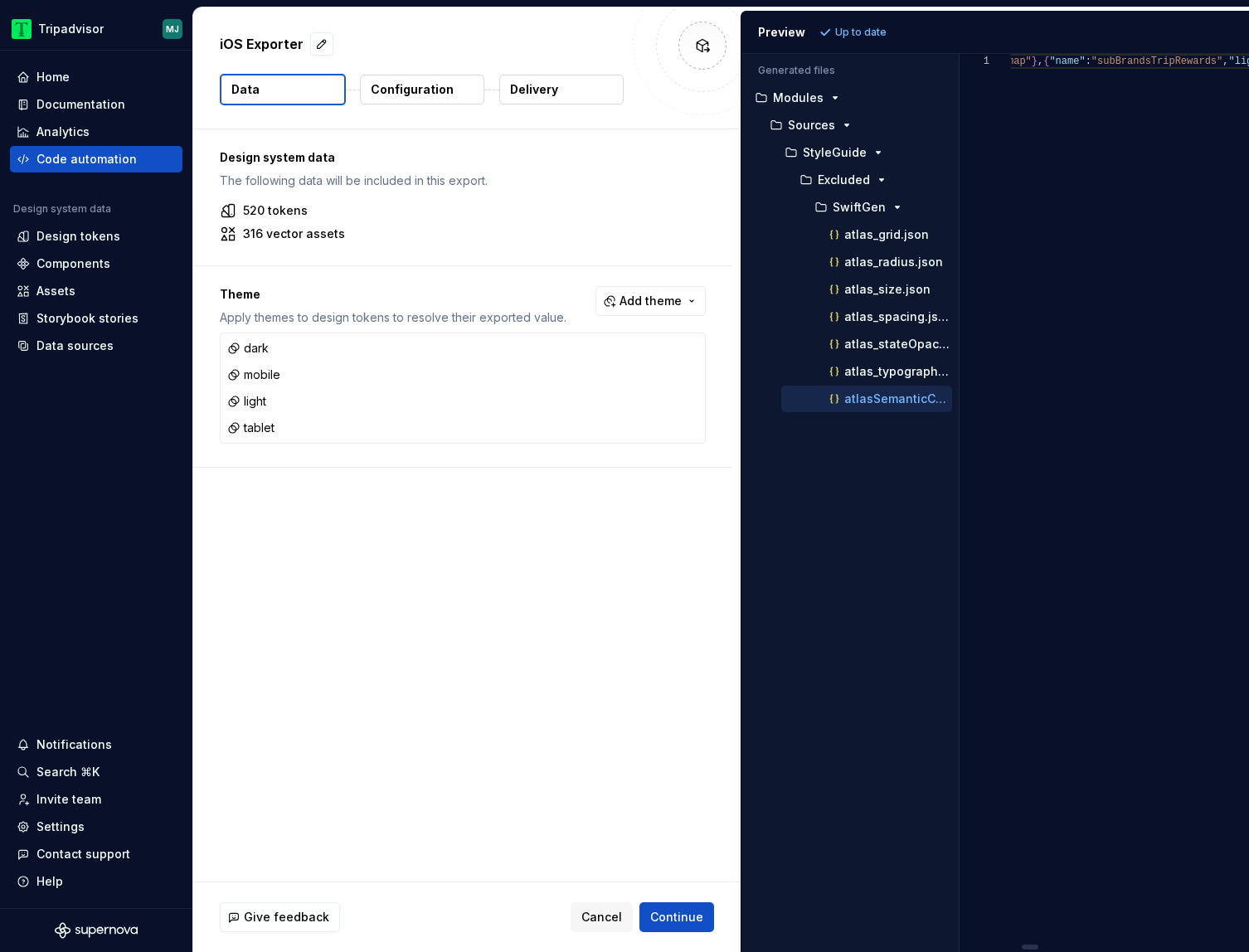
click at [1089, 341] on div "Generated files Accessibility guide for tree . Navigate the tree with the arrow…" at bounding box center [995, 502] width 507 height 898
